Goal: Task Accomplishment & Management: Manage account settings

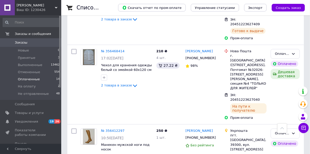
scroll to position [737, 0]
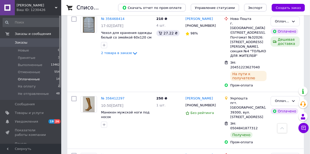
click at [45, 79] on li "Оплаченные 14" at bounding box center [31, 79] width 63 height 7
click at [35, 80] on span "Оплаченные" at bounding box center [29, 79] width 22 height 5
click at [36, 60] on li "Принятые 3" at bounding box center [31, 57] width 63 height 7
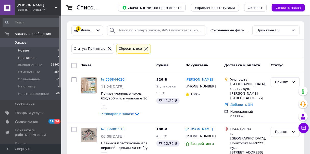
click at [37, 53] on li "Новые 0" at bounding box center [31, 50] width 63 height 7
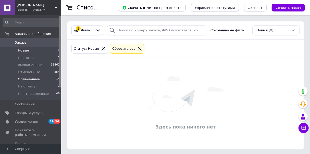
click at [43, 81] on li "Оплаченные 14" at bounding box center [31, 79] width 63 height 7
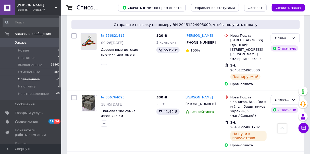
scroll to position [265, 0]
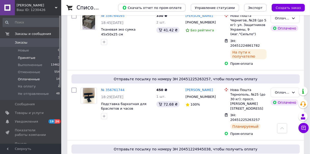
click at [48, 59] on li "Принятые 3" at bounding box center [31, 57] width 63 height 7
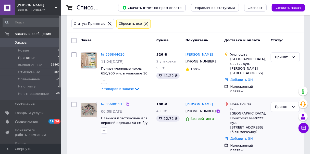
scroll to position [66, 0]
